Goal: Information Seeking & Learning: Learn about a topic

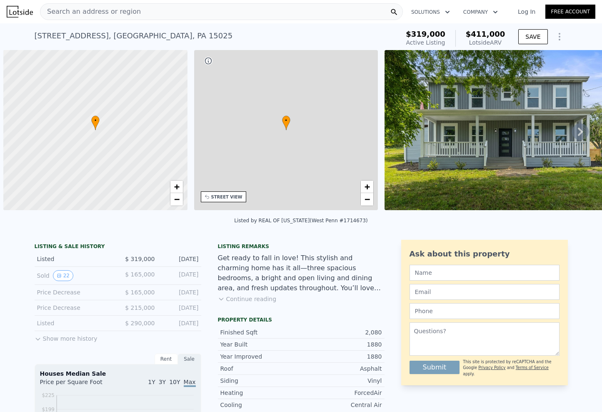
scroll to position [0, 3]
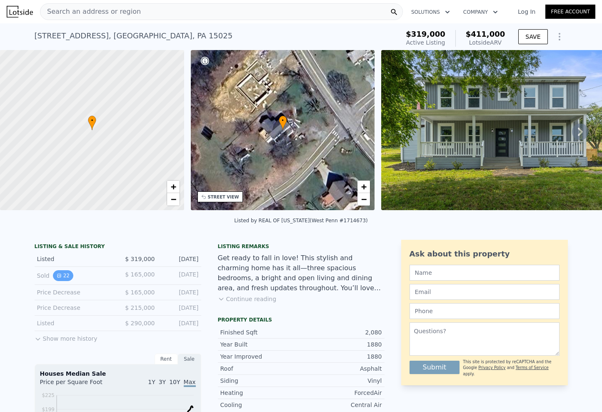
click at [64, 281] on button "22" at bounding box center [63, 275] width 20 height 11
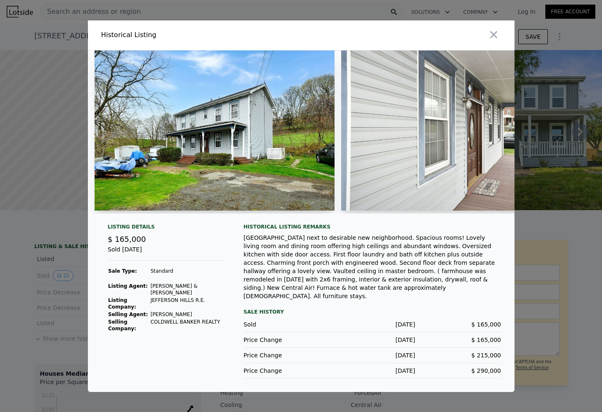
click at [241, 164] on img at bounding box center [215, 130] width 241 height 160
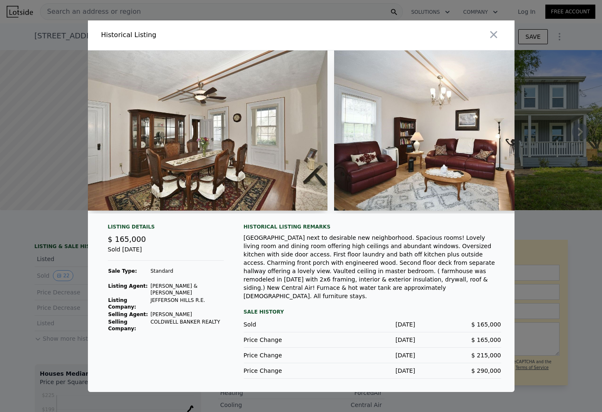
scroll to position [0, 1011]
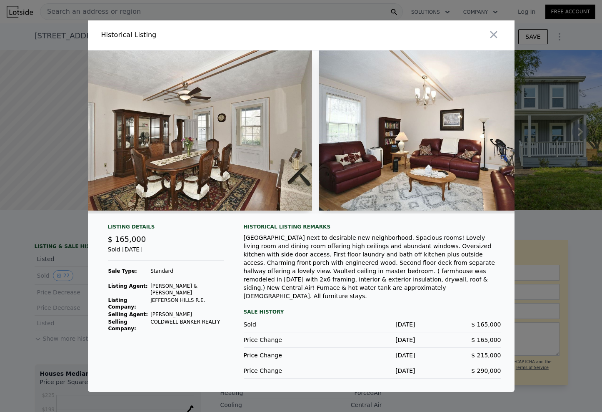
click at [271, 181] on img at bounding box center [192, 130] width 241 height 160
drag, startPoint x: 230, startPoint y: 217, endPoint x: 275, endPoint y: 222, distance: 45.3
click at [275, 213] on div at bounding box center [301, 131] width 427 height 163
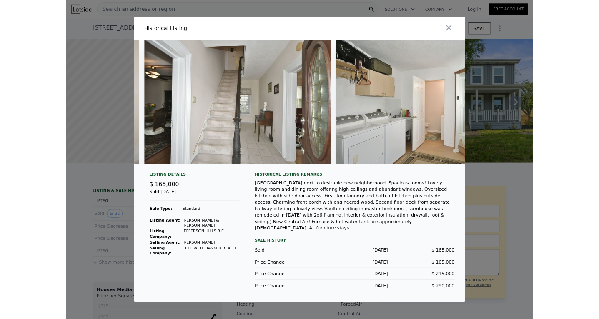
scroll to position [0, 4700]
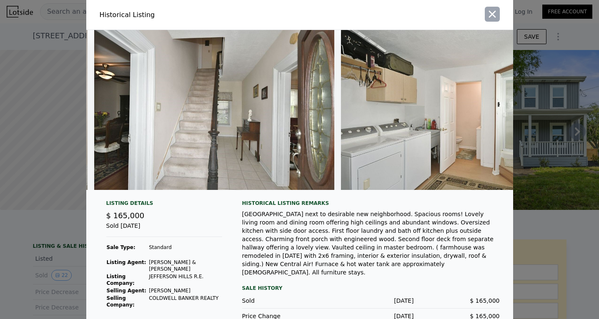
click at [492, 13] on icon "button" at bounding box center [493, 14] width 12 height 12
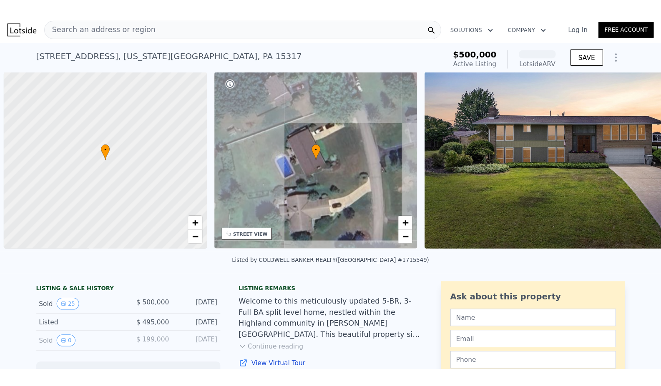
scroll to position [0, 3]
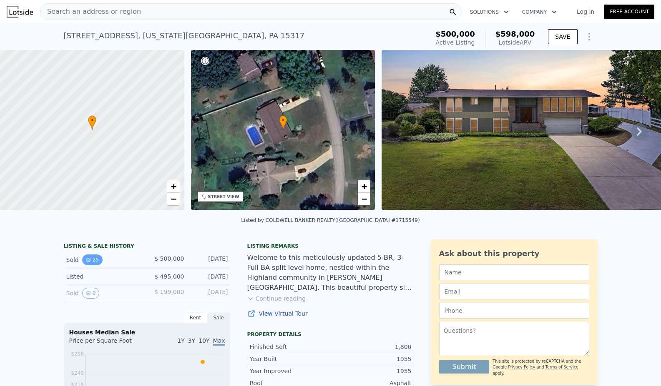
click at [88, 266] on button "25" at bounding box center [92, 260] width 20 height 11
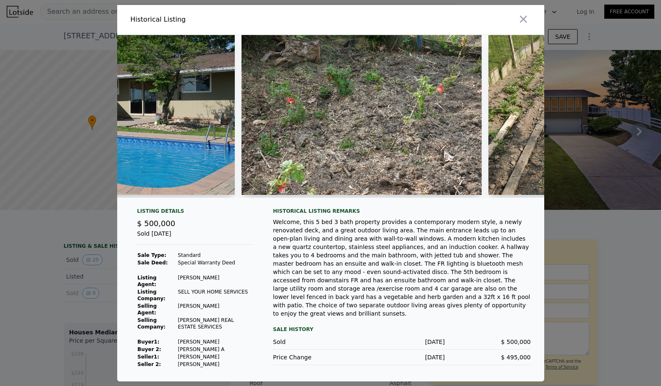
scroll to position [0, 4851]
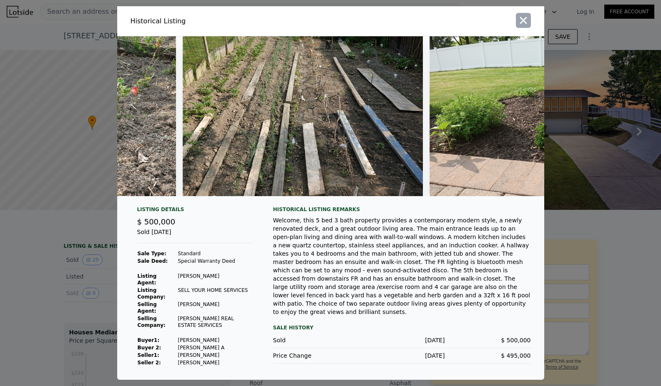
click at [521, 21] on icon "button" at bounding box center [523, 21] width 12 height 12
